Goal: Use online tool/utility: Utilize a website feature to perform a specific function

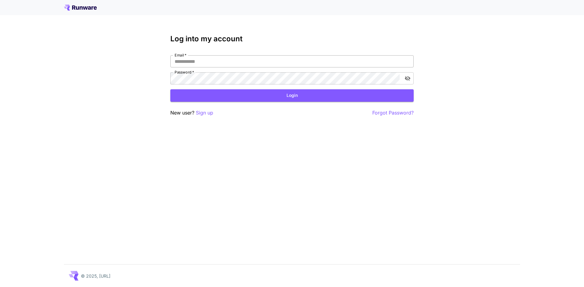
click at [200, 58] on input "Email   *" at bounding box center [291, 61] width 243 height 12
click at [256, 64] on input "Email   *" at bounding box center [291, 61] width 243 height 12
type input "**********"
click at [280, 92] on button "Login" at bounding box center [291, 95] width 243 height 12
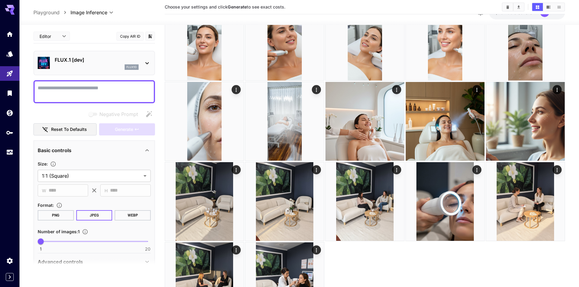
scroll to position [341, 0]
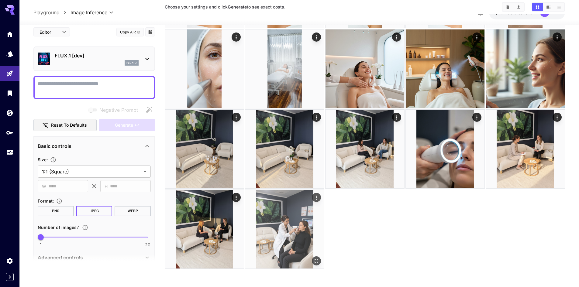
click at [293, 240] on img at bounding box center [284, 229] width 79 height 79
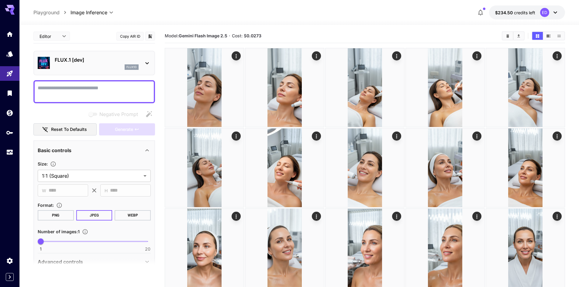
scroll to position [0, 0]
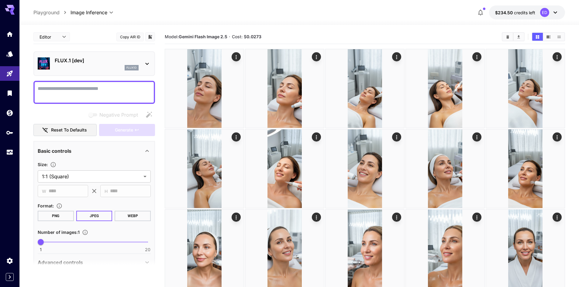
click at [143, 59] on div "FLUX.1 [dev] flux1d" at bounding box center [94, 63] width 113 height 19
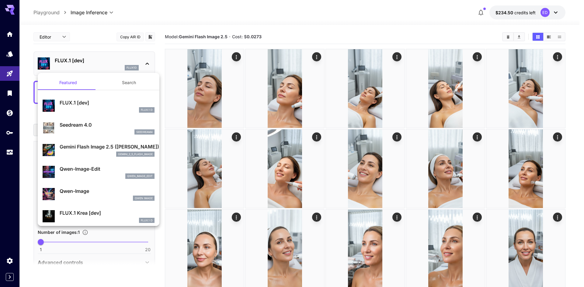
click at [143, 59] on div at bounding box center [292, 143] width 584 height 287
